Goal: Share content: Share content

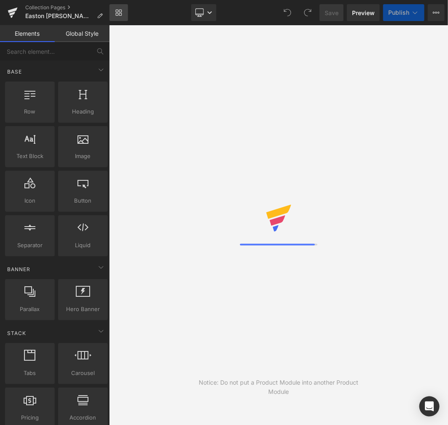
click at [114, 12] on link "Library" at bounding box center [118, 12] width 19 height 17
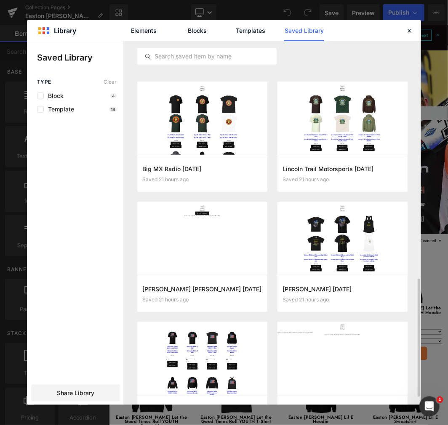
scroll to position [467, 0]
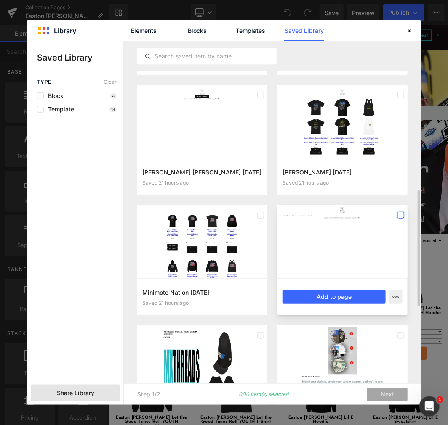
click at [400, 216] on label at bounding box center [400, 215] width 7 height 7
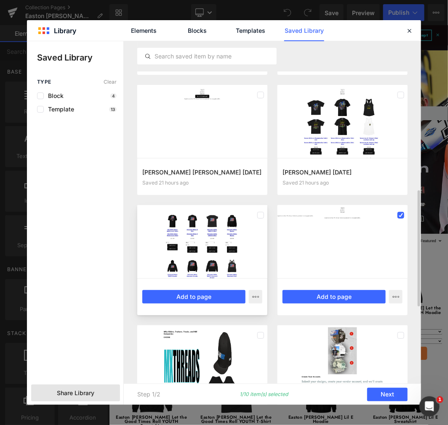
click at [0, 0] on div at bounding box center [0, 0] width 0 height 0
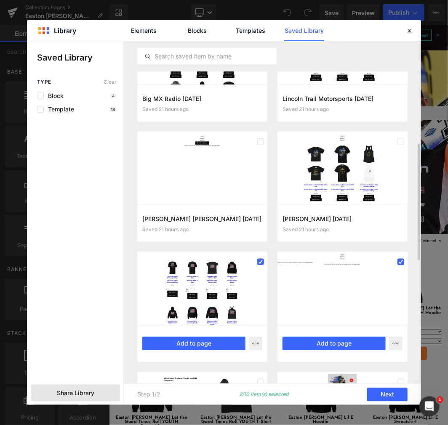
scroll to position [397, 0]
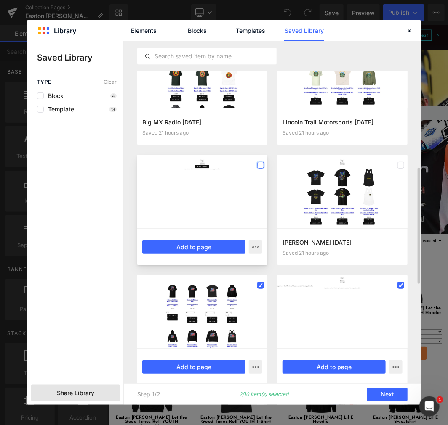
click at [0, 0] on label at bounding box center [0, 0] width 0 height 0
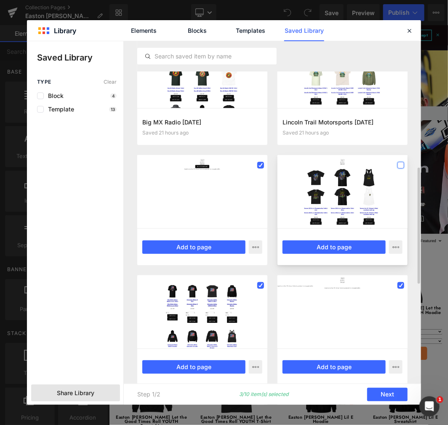
click at [0, 0] on label at bounding box center [0, 0] width 0 height 0
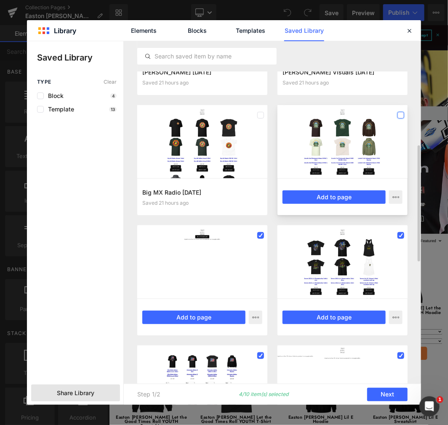
click at [0, 0] on label at bounding box center [0, 0] width 0 height 0
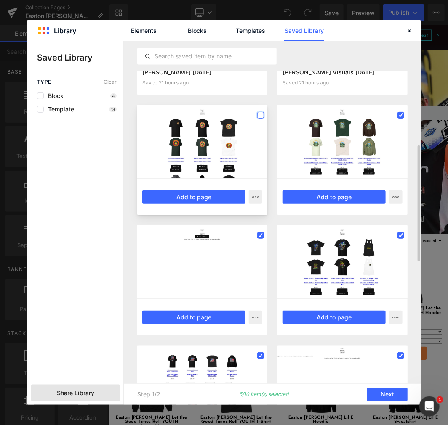
click at [0, 0] on label at bounding box center [0, 0] width 0 height 0
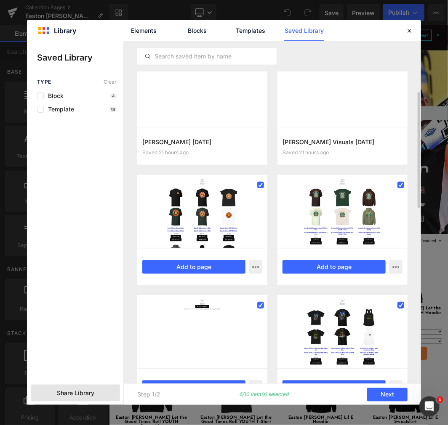
scroll to position [233, 0]
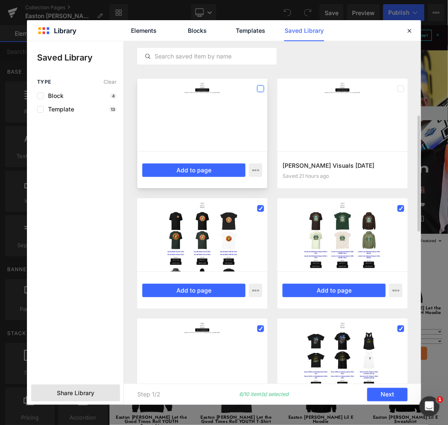
click at [262, 336] on label at bounding box center [254, 341] width 32 height 10
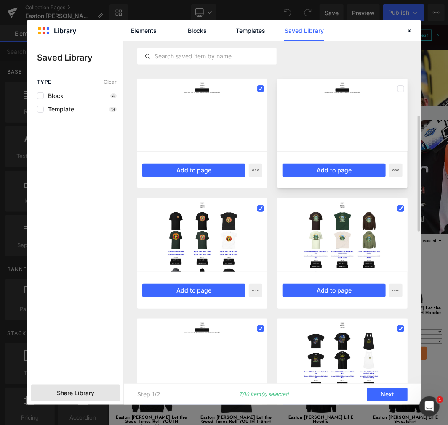
click at [395, 87] on div at bounding box center [342, 115] width 130 height 73
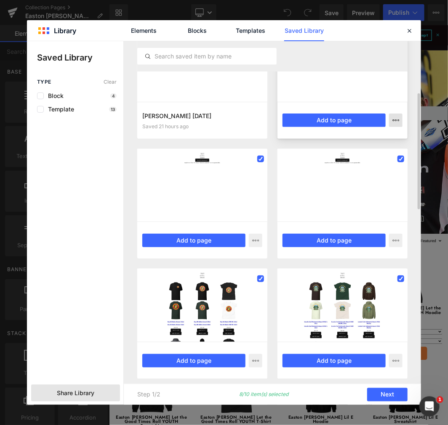
scroll to position [93, 0]
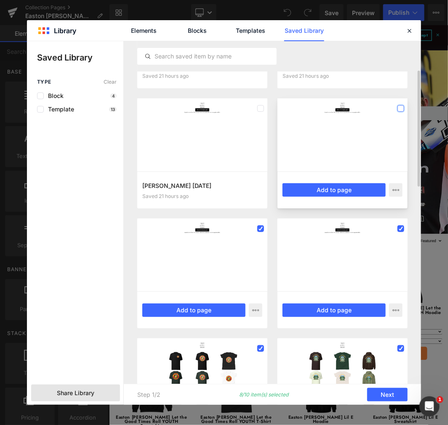
click at [238, 336] on label at bounding box center [234, 341] width 9 height 10
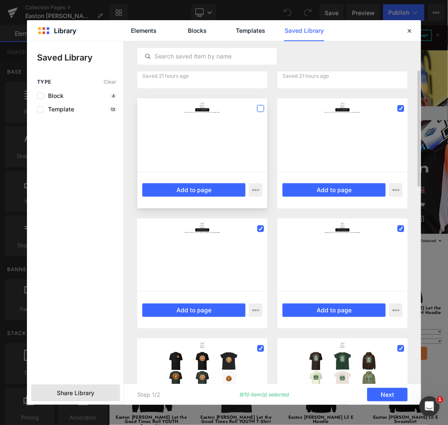
click at [259, 336] on label at bounding box center [255, 341] width 50 height 10
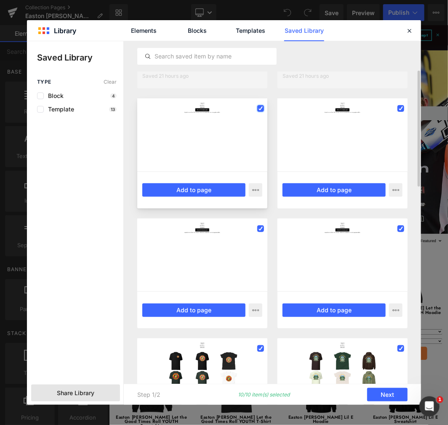
click at [0, 0] on icon at bounding box center [0, 0] width 0 height 0
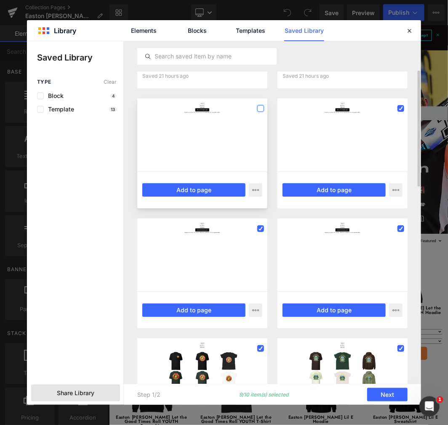
click at [263, 336] on label at bounding box center [255, 341] width 50 height 10
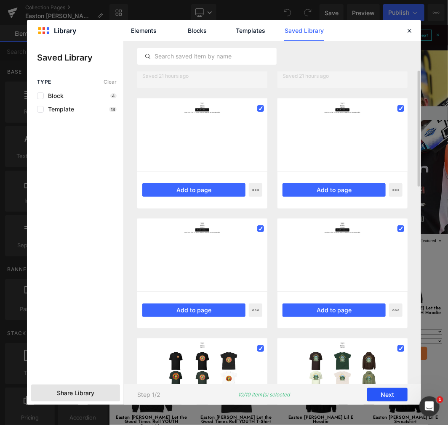
click at [0, 0] on button "Next" at bounding box center [0, 0] width 0 height 0
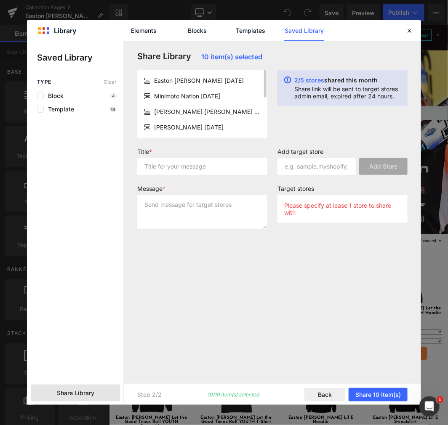
scroll to position [0, 0]
click at [0, 0] on input "text" at bounding box center [0, 0] width 0 height 0
type input "Gempages transfer 2"
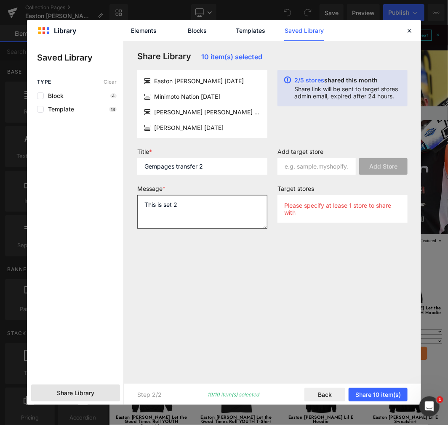
type textarea "This is set 2"
click at [338, 207] on p "Please specify at lease 1 store to share with" at bounding box center [342, 209] width 117 height 14
click at [246, 356] on input "text" at bounding box center [191, 389] width 111 height 66
click at [306, 81] on span "2/5 stores" at bounding box center [309, 80] width 30 height 7
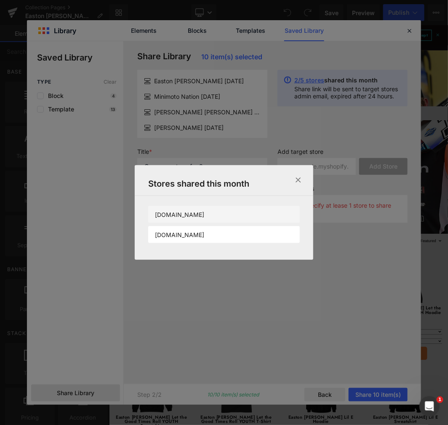
click at [0, 0] on p "[DOMAIN_NAME]" at bounding box center [0, 0] width 0 height 0
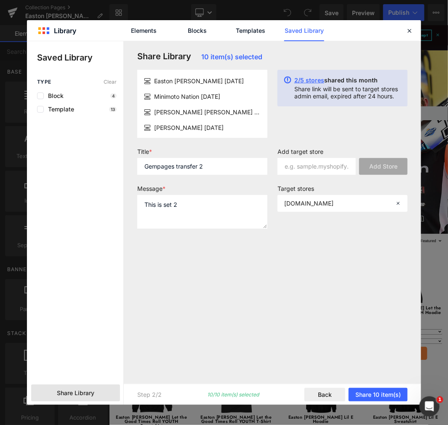
click at [308, 80] on span "2/5 stores" at bounding box center [309, 80] width 30 height 7
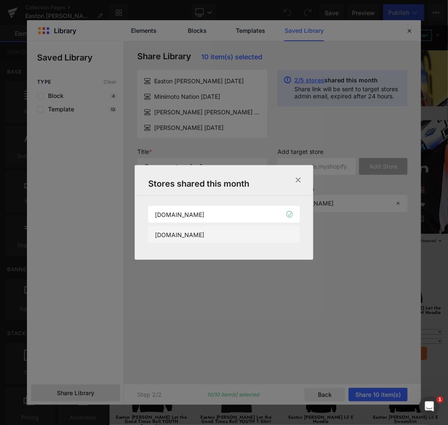
click at [257, 238] on li "[DOMAIN_NAME]" at bounding box center [223, 234] width 151 height 17
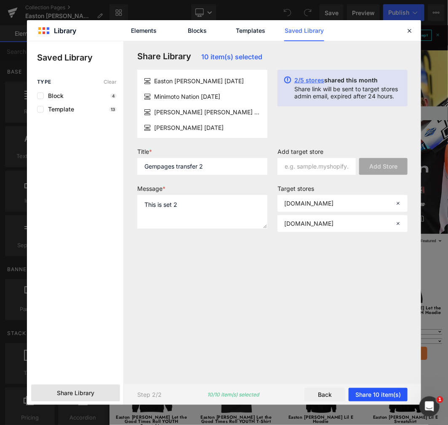
click at [390, 396] on button "Share 10 item(s)" at bounding box center [377, 394] width 59 height 13
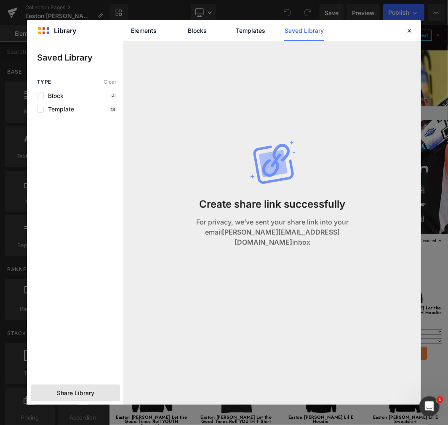
drag, startPoint x: 183, startPoint y: 116, endPoint x: 380, endPoint y: 255, distance: 241.1
click at [406, 30] on icon at bounding box center [409, 31] width 8 height 8
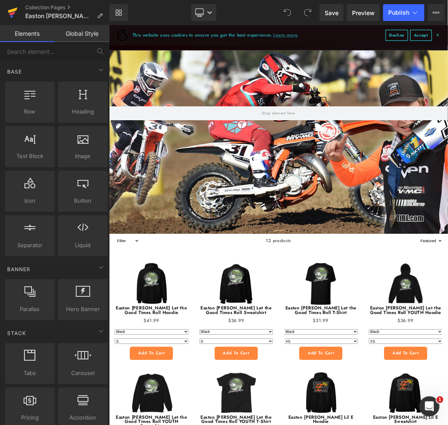
click at [11, 8] on icon at bounding box center [13, 12] width 10 height 21
